Goal: Task Accomplishment & Management: Manage account settings

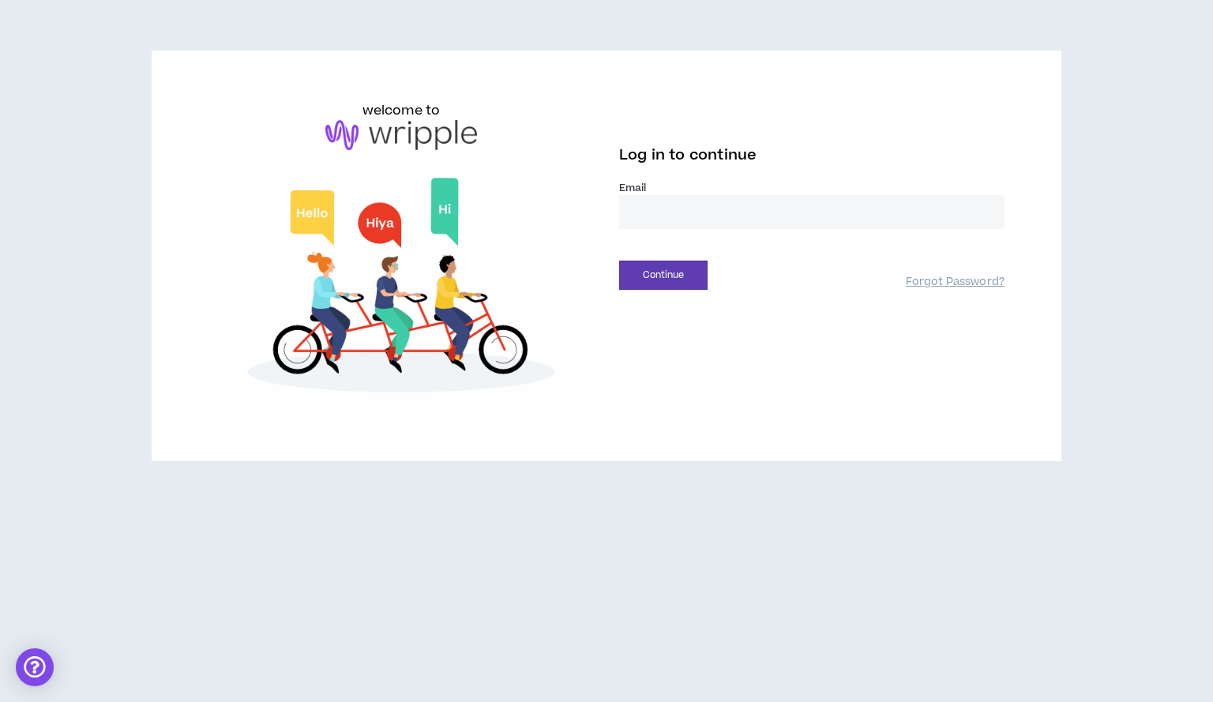
click at [646, 215] on input "email" at bounding box center [811, 212] width 385 height 34
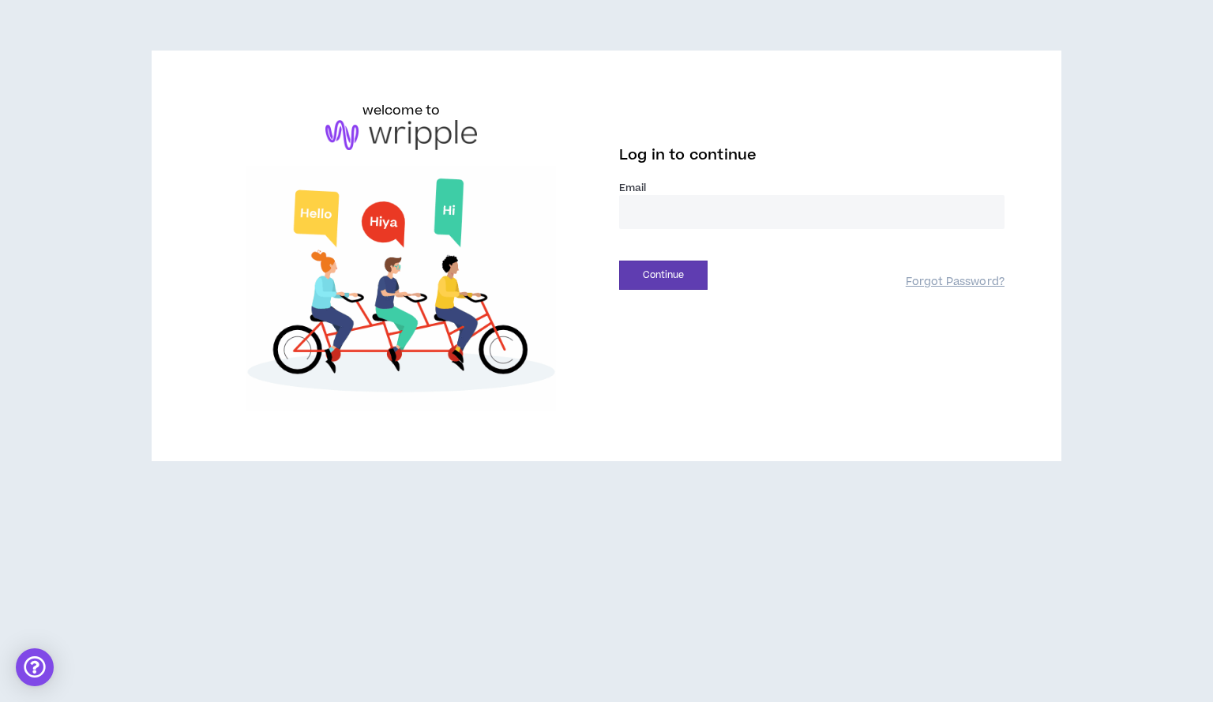
type input "**********"
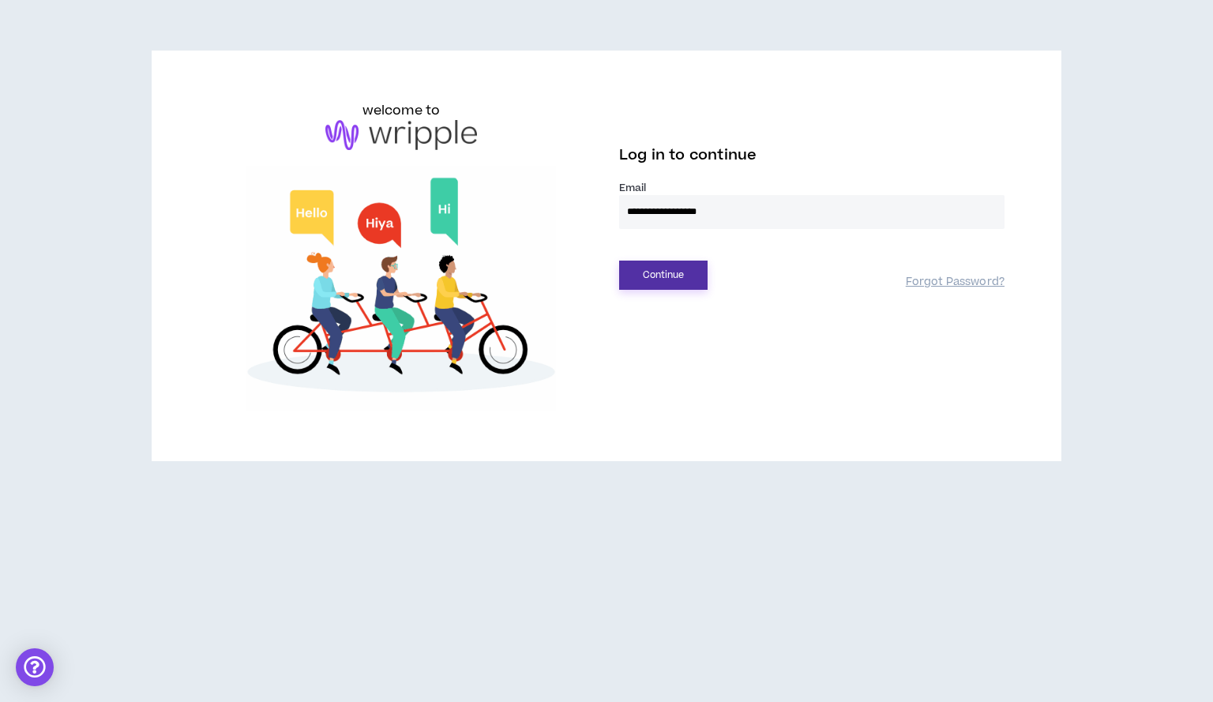
click at [671, 272] on button "Continue" at bounding box center [663, 275] width 88 height 29
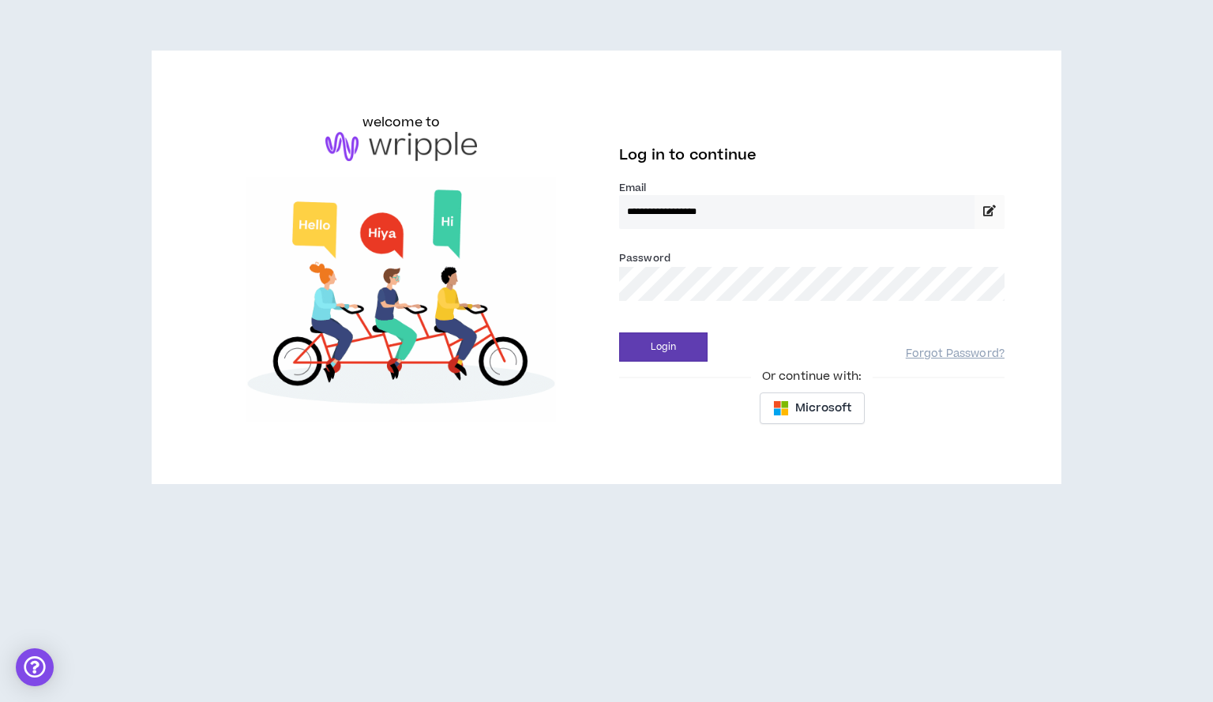
click at [651, 261] on label "Password *" at bounding box center [644, 258] width 51 height 14
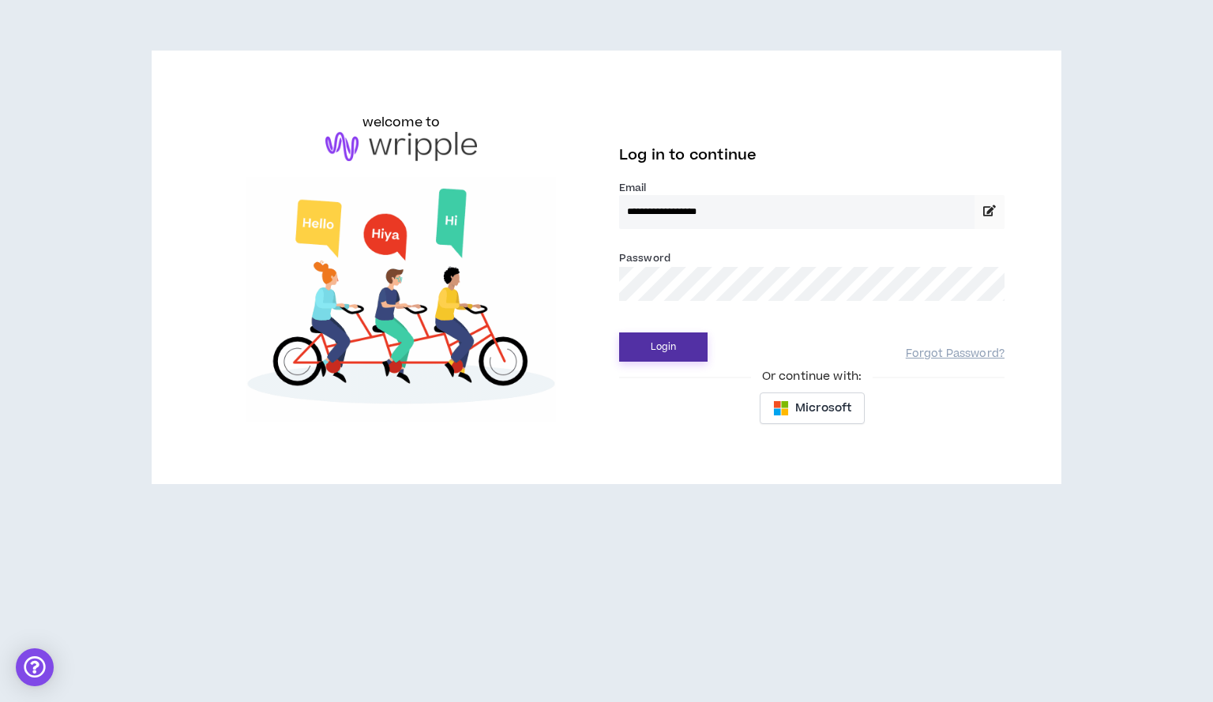
click at [660, 349] on button "Login" at bounding box center [663, 346] width 88 height 29
click at [649, 348] on button "Login" at bounding box center [663, 346] width 88 height 29
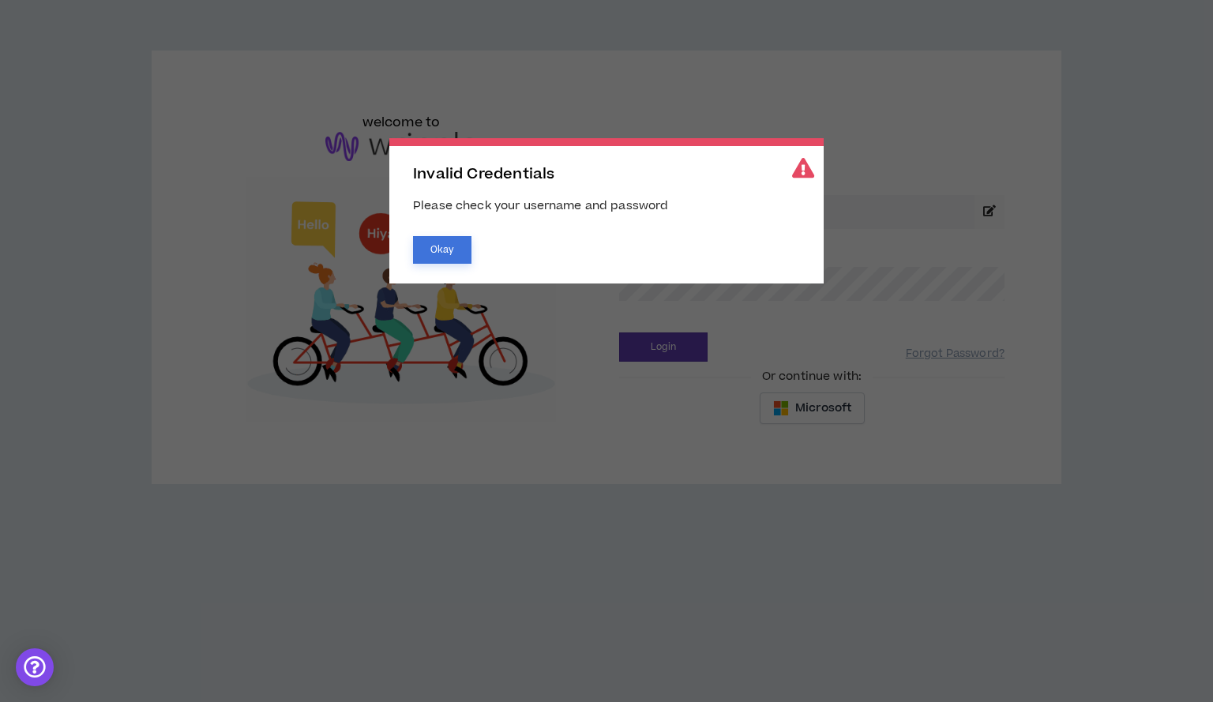
click at [440, 247] on button "Okay" at bounding box center [442, 250] width 58 height 28
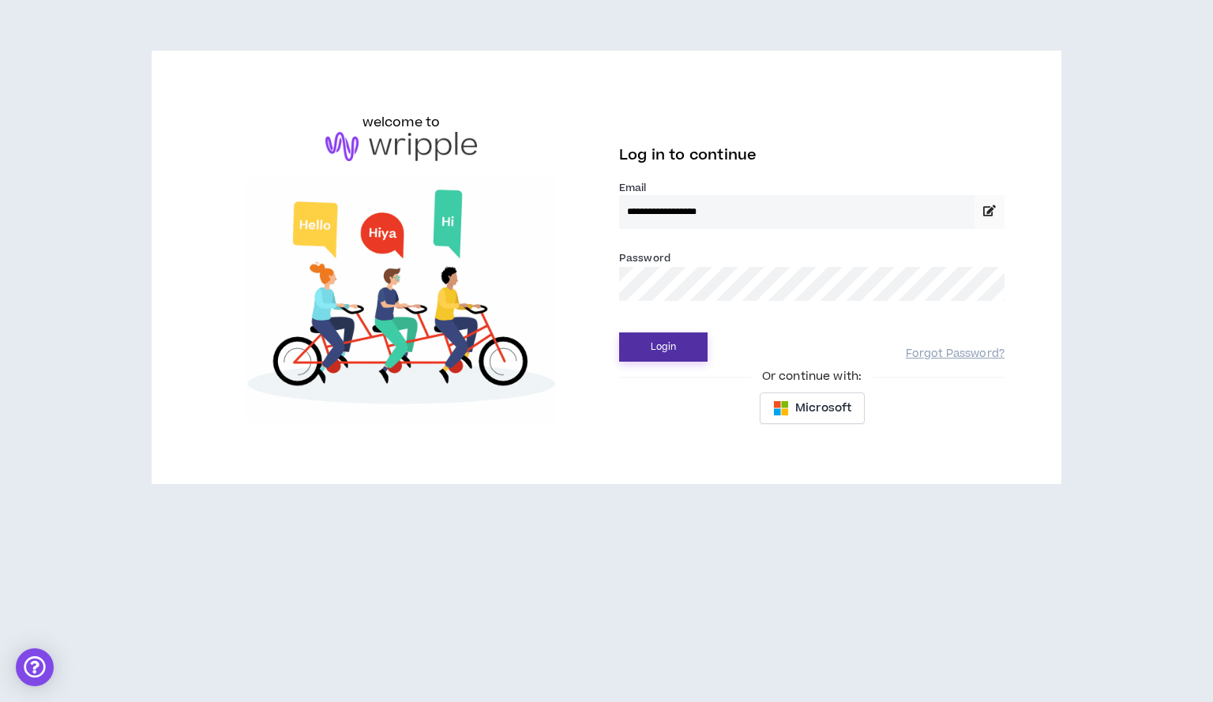
click at [666, 343] on button "Login" at bounding box center [663, 346] width 88 height 29
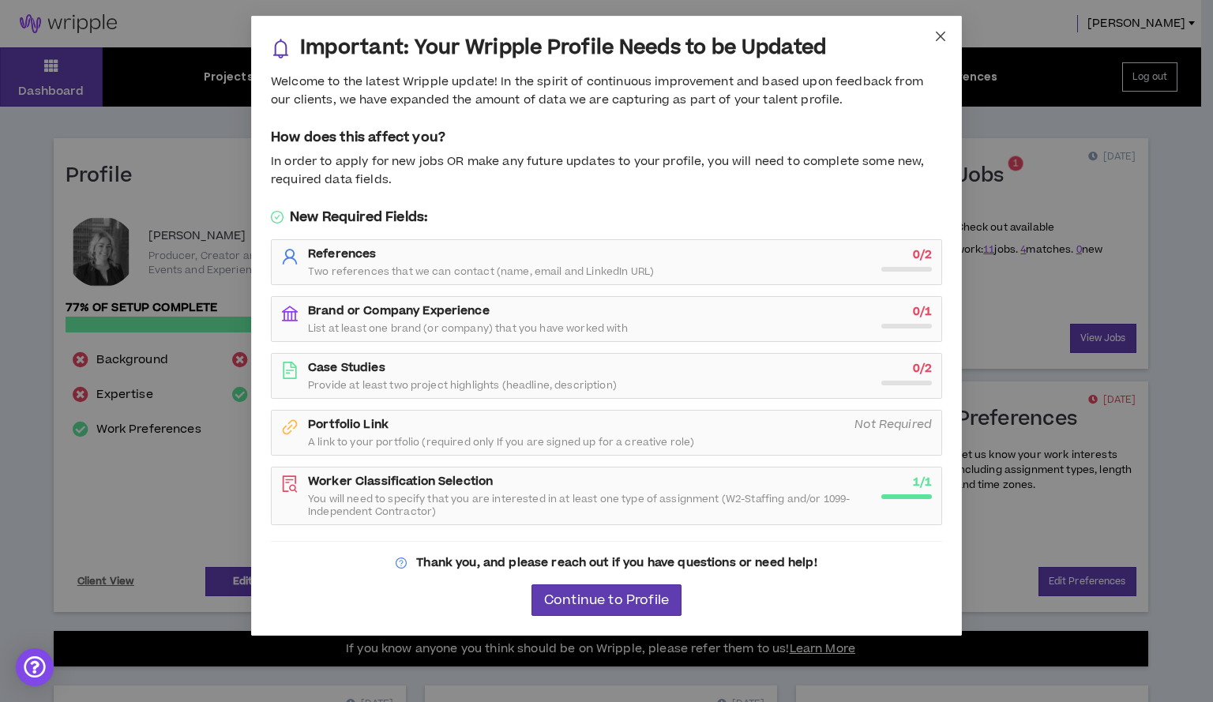
click at [938, 36] on icon "close" at bounding box center [940, 36] width 13 height 13
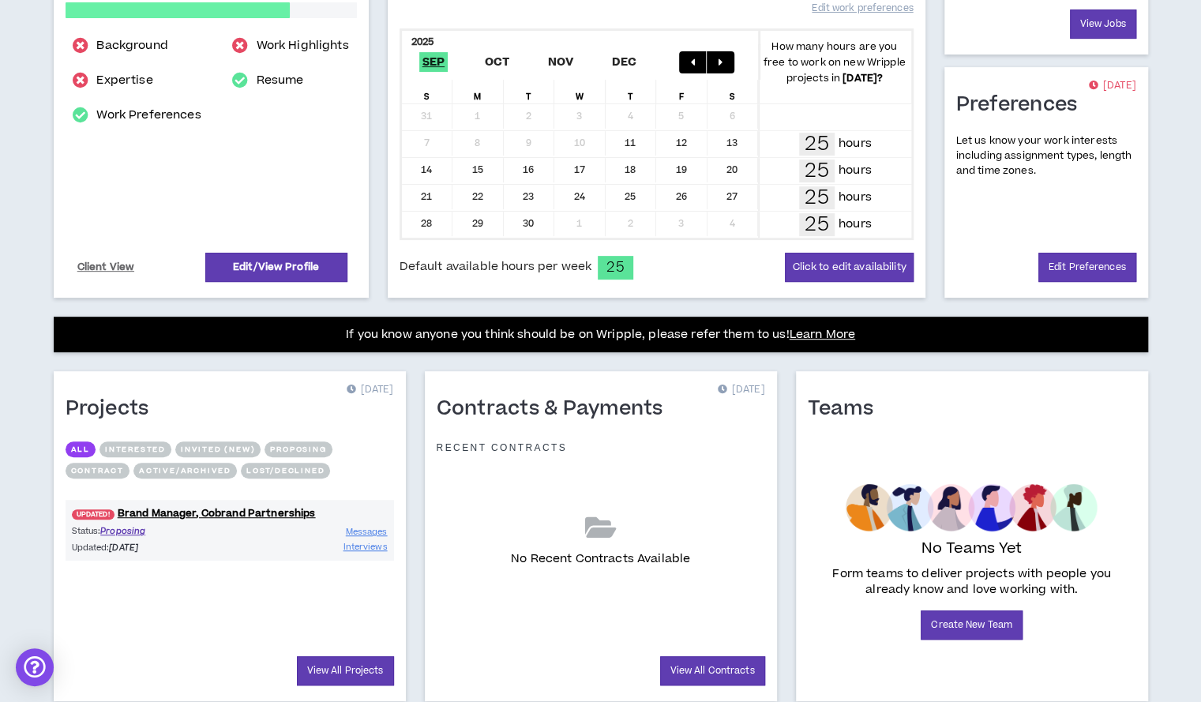
scroll to position [310, 0]
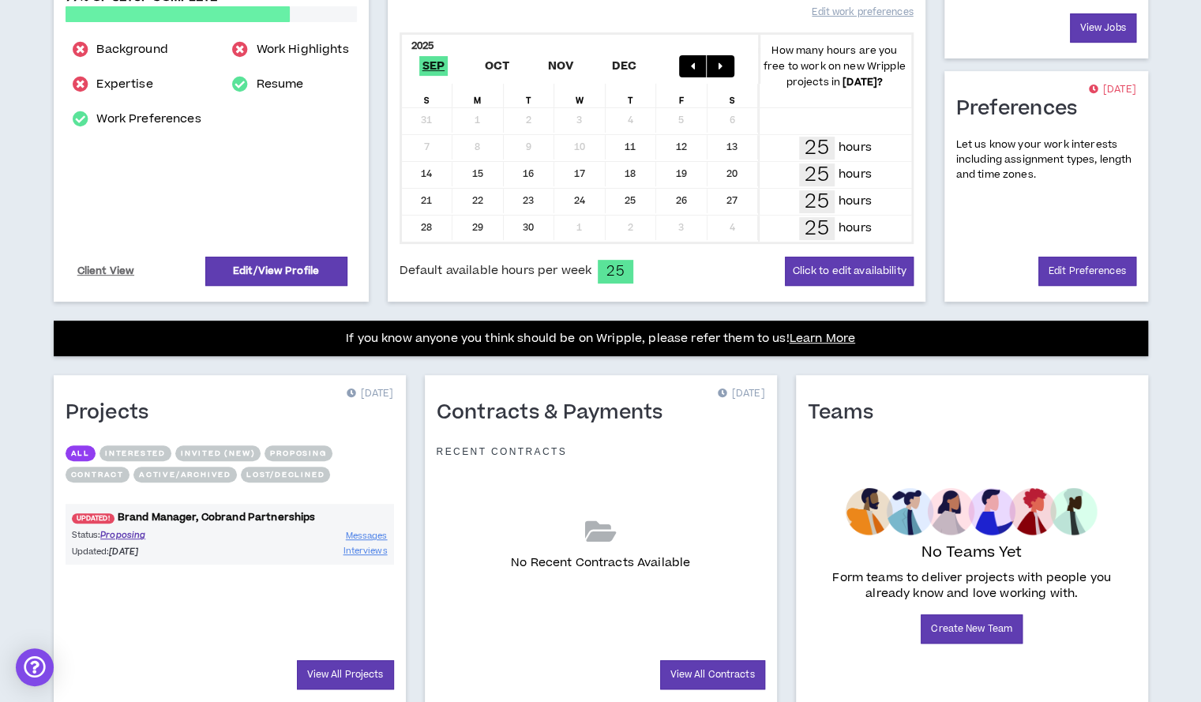
click at [249, 510] on link "UPDATED! Brand Manager, Cobrand Partnerships" at bounding box center [230, 517] width 328 height 15
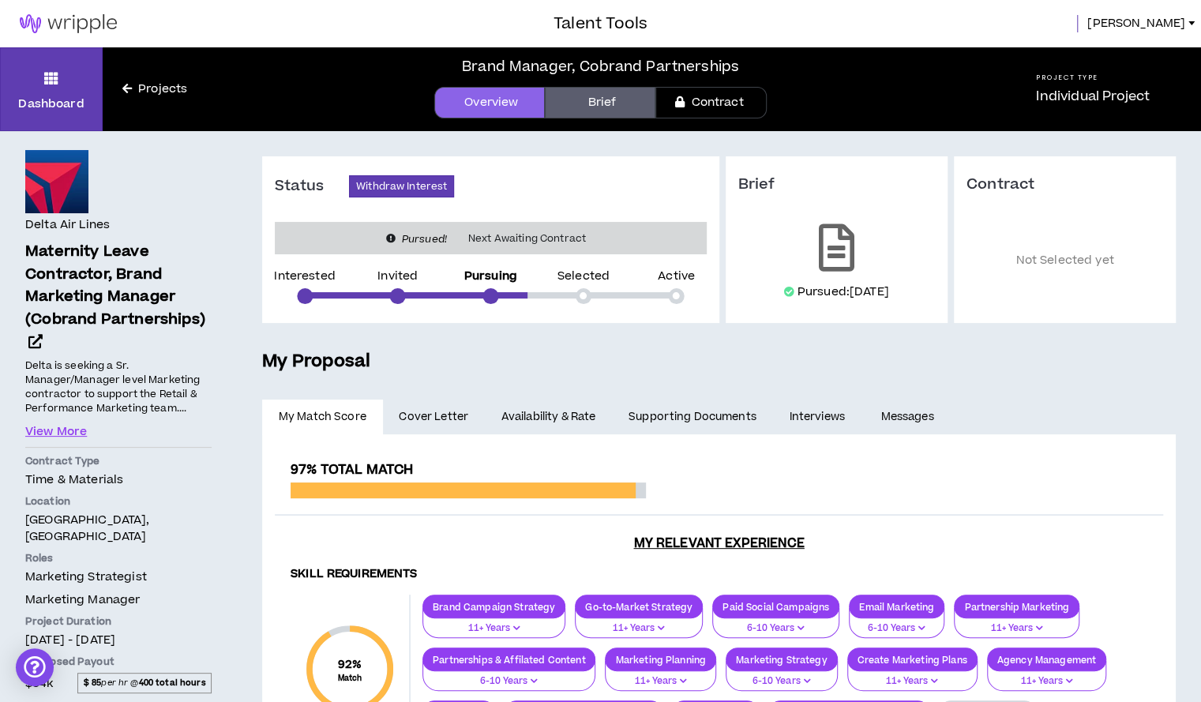
click at [490, 366] on h5 "My Proposal" at bounding box center [719, 361] width 914 height 27
click at [133, 92] on link "Projects" at bounding box center [155, 89] width 104 height 17
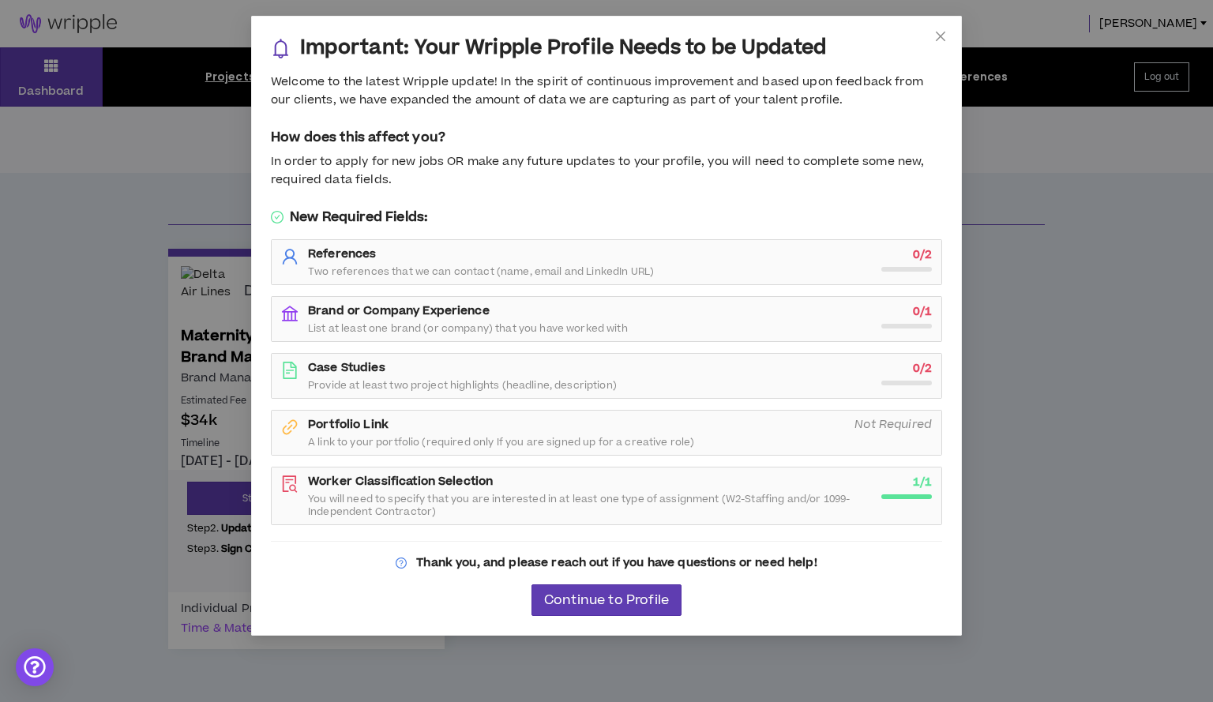
click at [54, 73] on div "Important: Your Wripple Profile Needs to be Updated Welcome to the latest Wripp…" at bounding box center [606, 351] width 1213 height 702
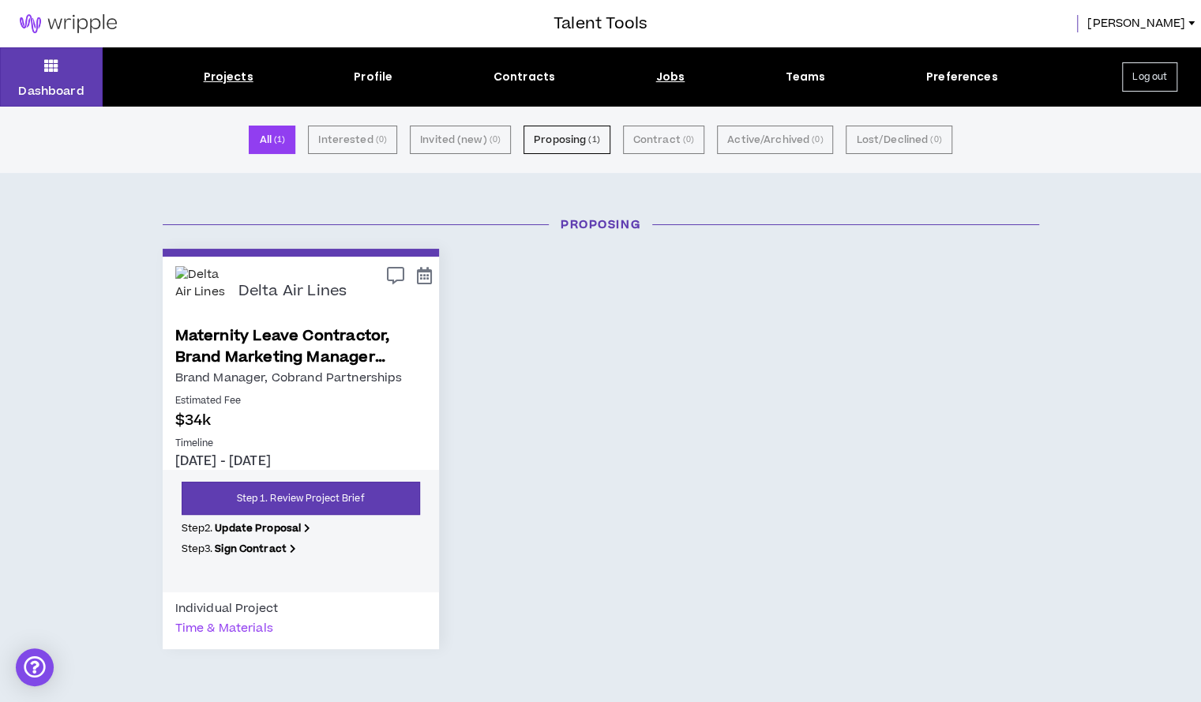
click at [671, 84] on div "Jobs" at bounding box center [670, 77] width 29 height 17
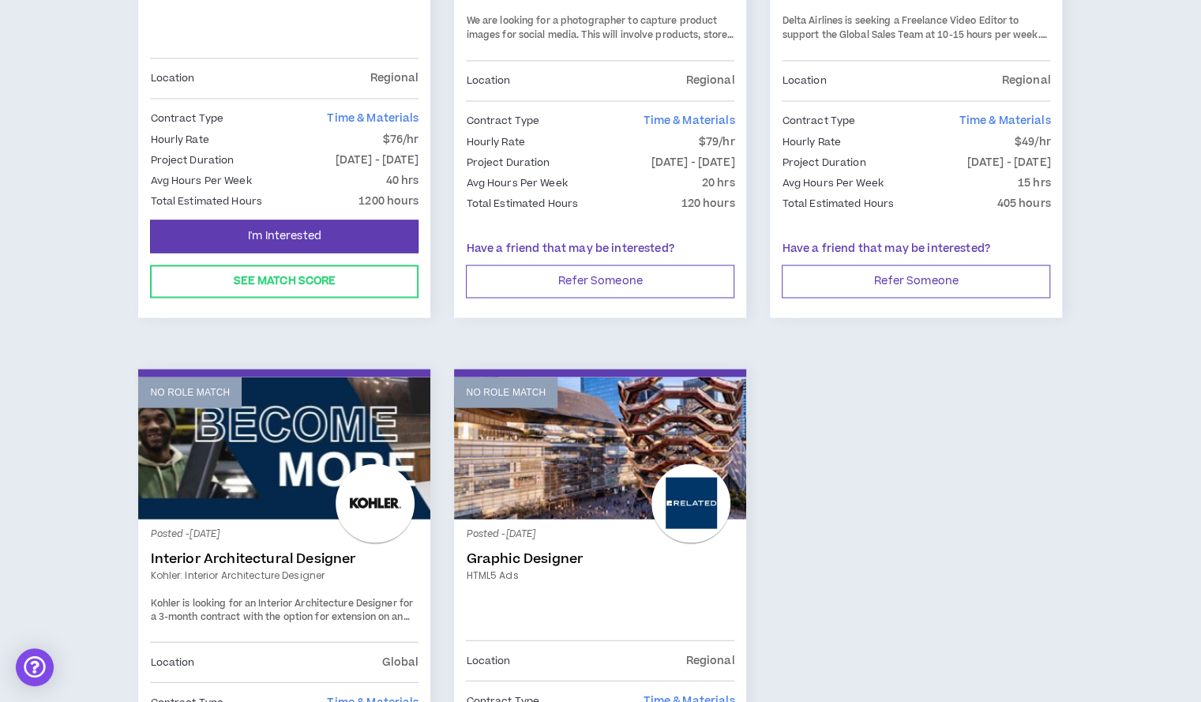
scroll to position [1664, 0]
